Goal: Task Accomplishment & Management: Manage account settings

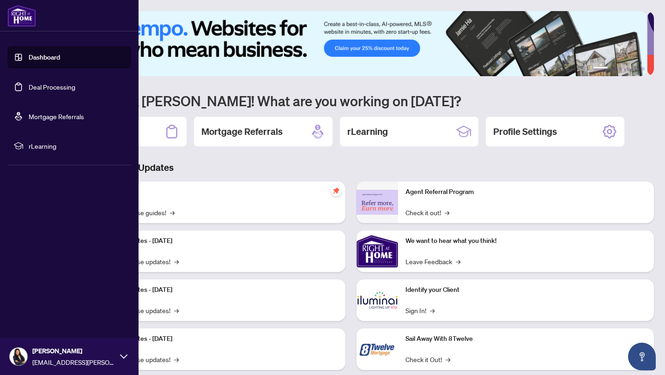
click at [29, 90] on link "Deal Processing" at bounding box center [52, 87] width 47 height 8
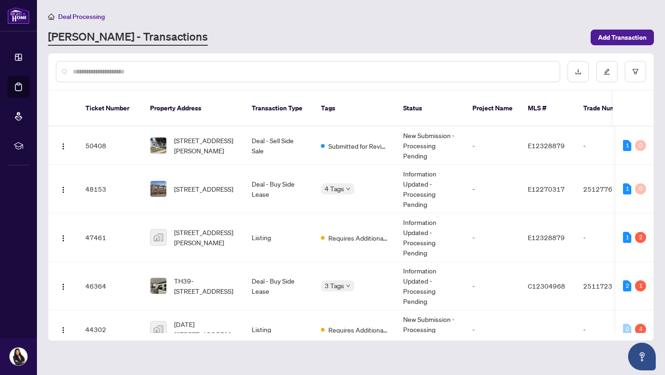
click at [254, 18] on div "Deal Processing" at bounding box center [351, 16] width 606 height 11
click at [478, 191] on td "-" at bounding box center [492, 189] width 55 height 48
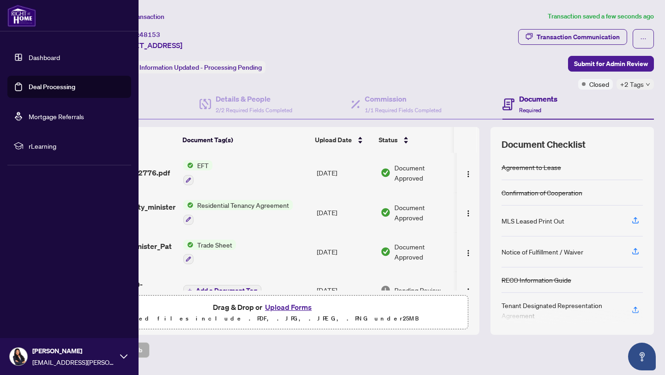
click at [29, 89] on link "Deal Processing" at bounding box center [52, 87] width 47 height 8
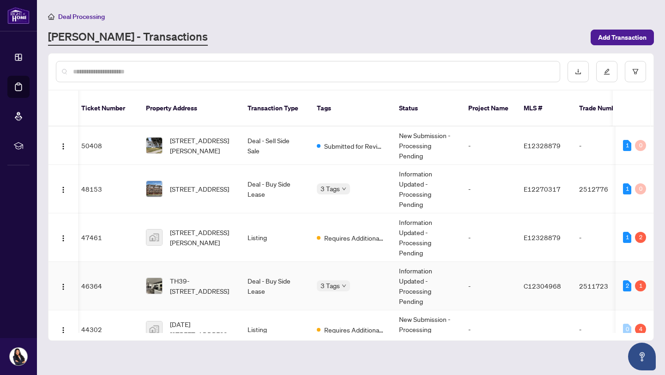
click at [463, 286] on td "-" at bounding box center [488, 286] width 55 height 48
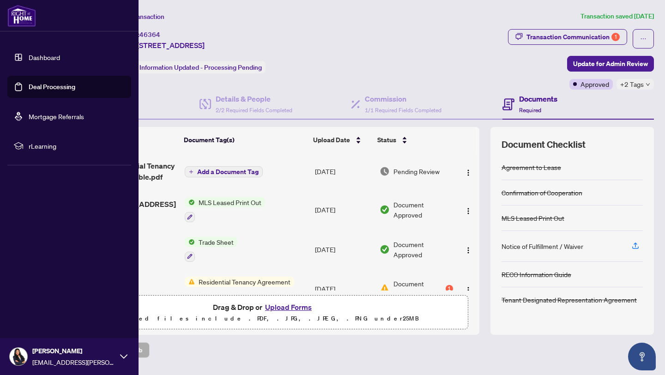
click at [29, 91] on link "Deal Processing" at bounding box center [52, 87] width 47 height 8
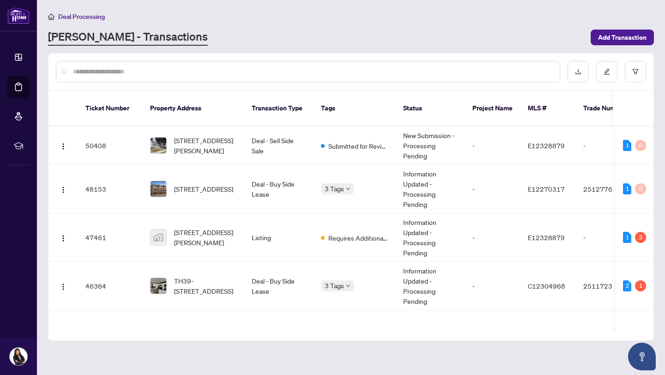
click at [218, 29] on div "[PERSON_NAME] - Transactions" at bounding box center [316, 37] width 537 height 17
